Goal: Task Accomplishment & Management: Manage account settings

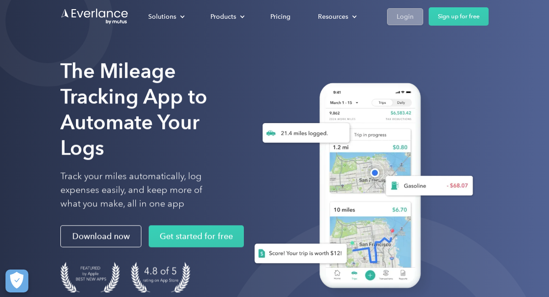
click at [403, 18] on div "Login" at bounding box center [404, 16] width 17 height 11
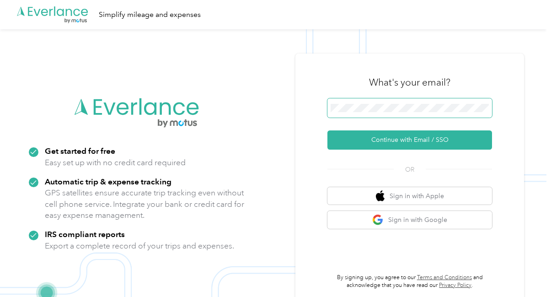
click at [327, 130] on button "Continue with Email / SSO" at bounding box center [409, 139] width 165 height 19
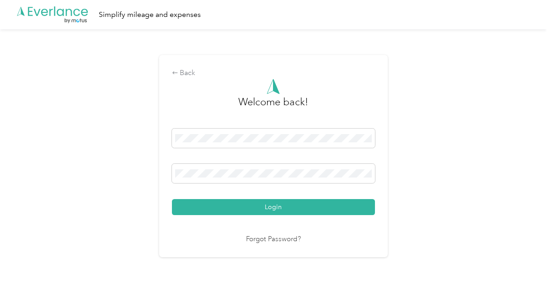
click at [172, 199] on button "Login" at bounding box center [273, 207] width 203 height 16
